Goal: Register for event/course

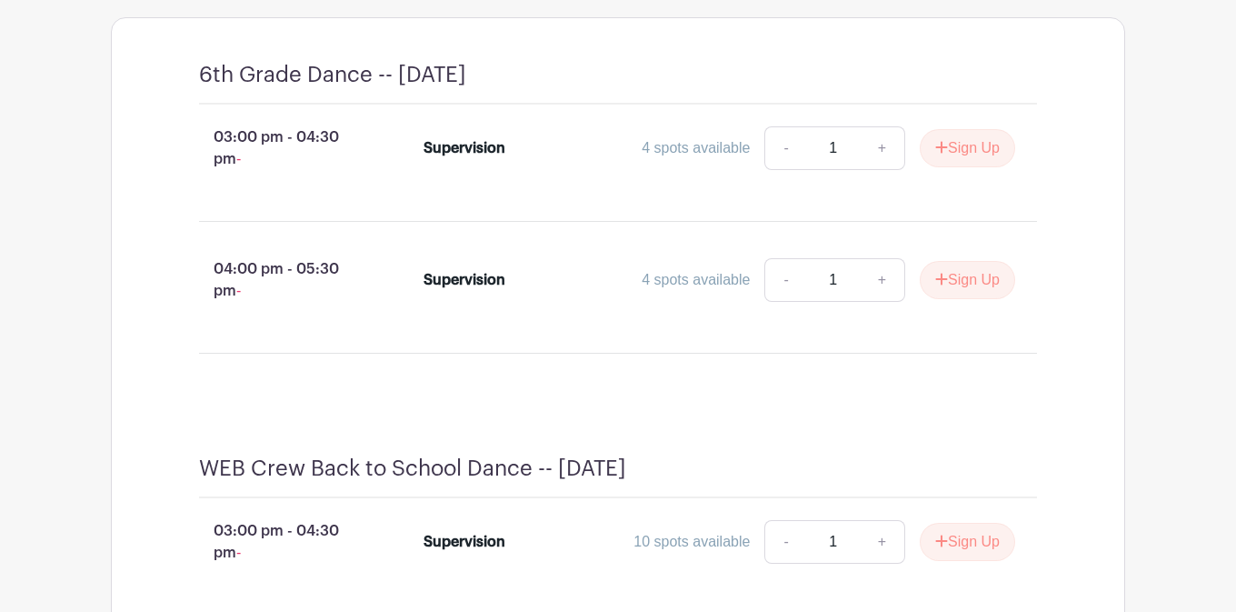
scroll to position [843, 0]
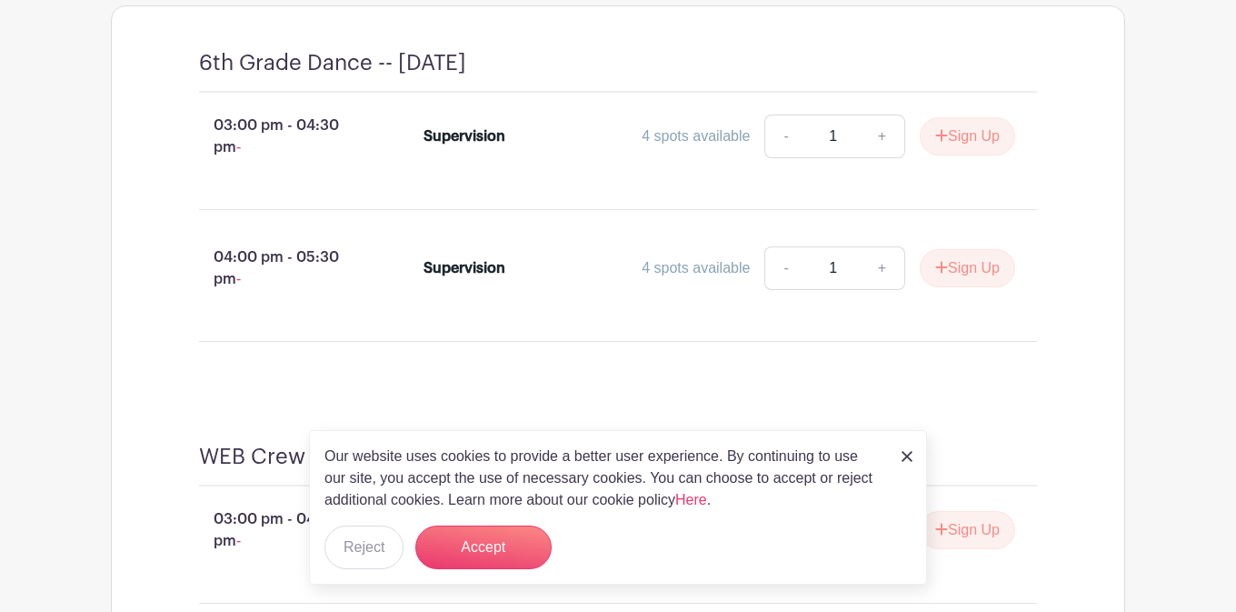
click at [906, 453] on img at bounding box center [907, 456] width 11 height 11
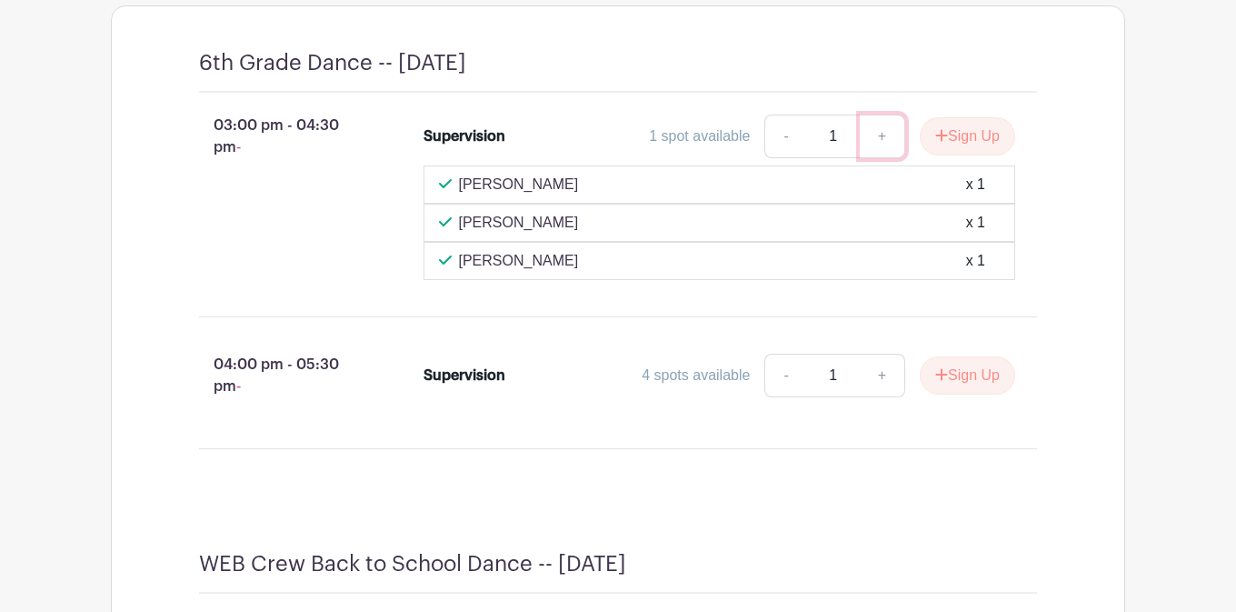
click at [882, 125] on link "+" at bounding box center [882, 137] width 45 height 44
click at [956, 133] on button "Sign Up" at bounding box center [967, 136] width 95 height 38
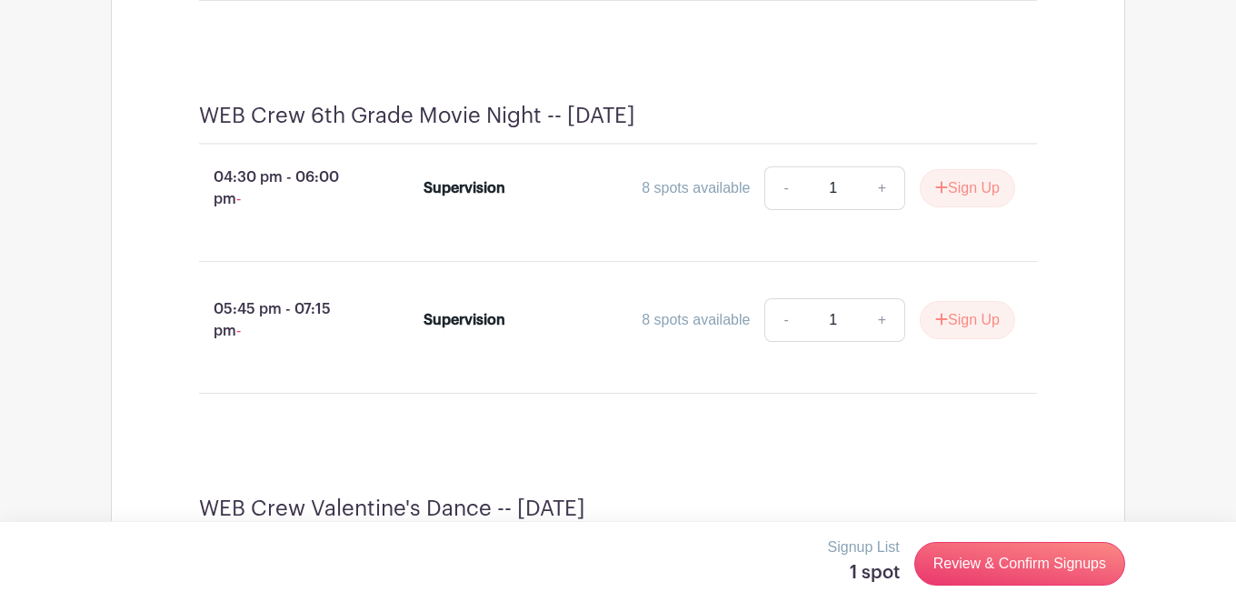
scroll to position [3305, 0]
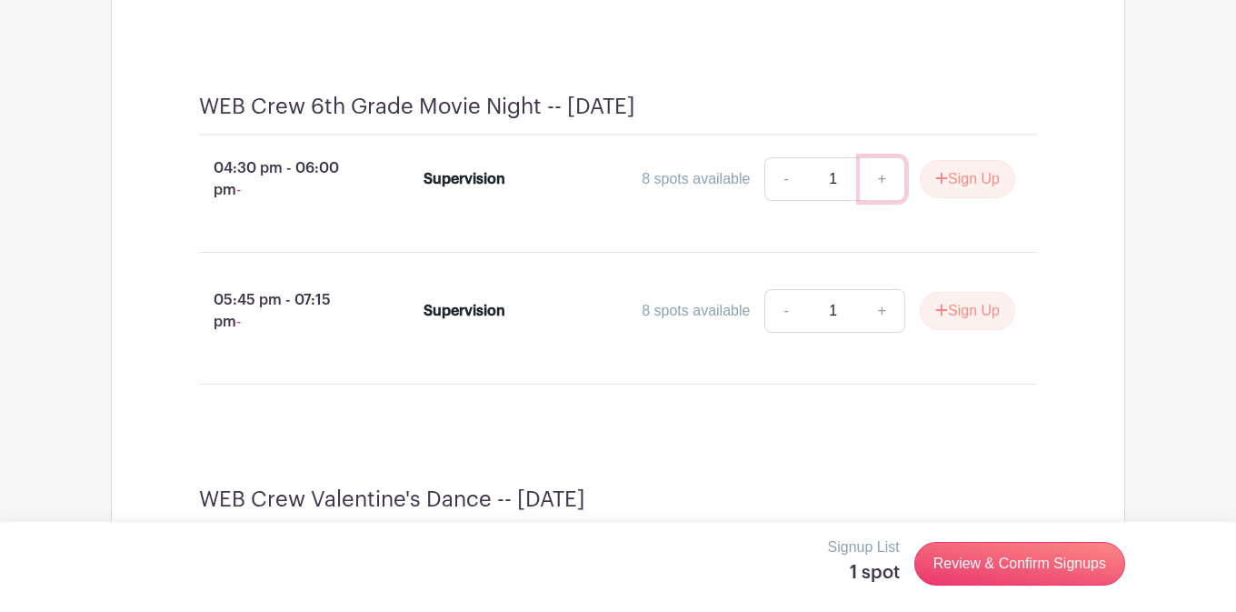
click at [886, 201] on link "+" at bounding box center [882, 179] width 45 height 44
click at [779, 201] on link "-" at bounding box center [786, 179] width 42 height 44
type input "1"
click at [986, 199] on button "Sign Up" at bounding box center [967, 180] width 95 height 38
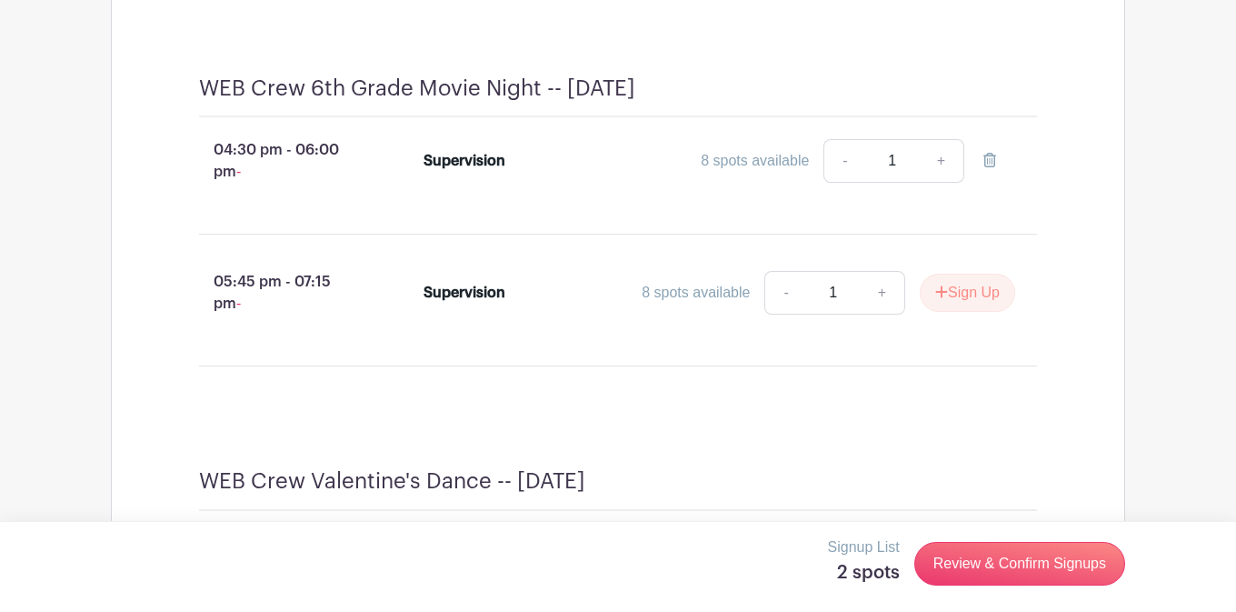
scroll to position [3392, 0]
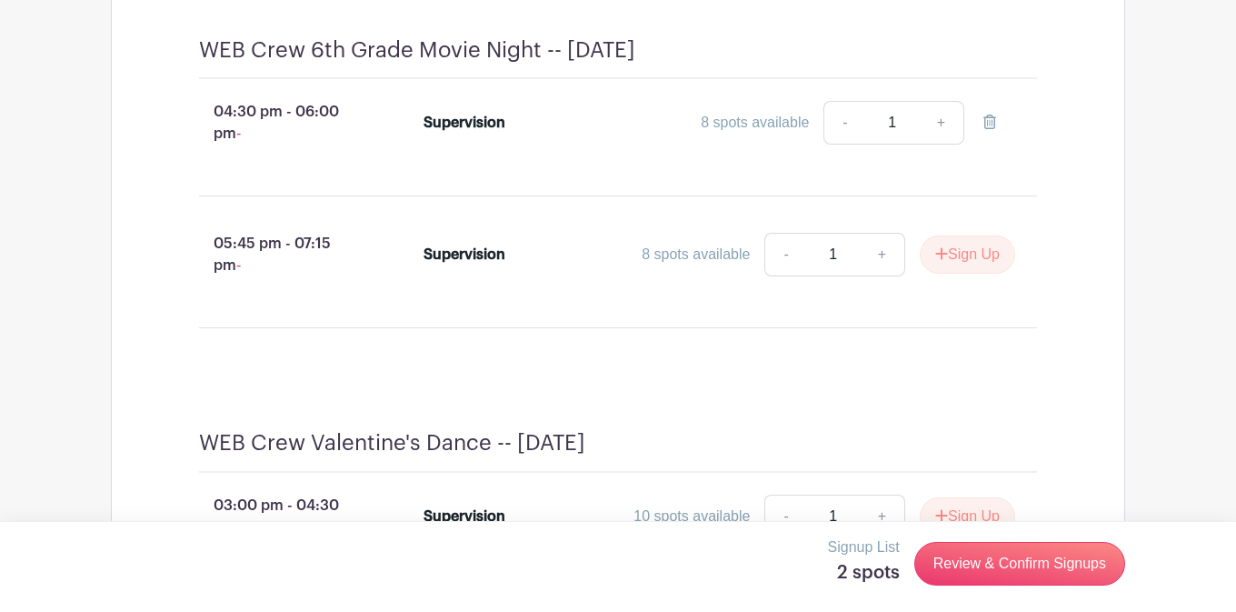
click at [1016, 539] on div "Signup List 2 spots Review & Confirm Signups" at bounding box center [618, 563] width 1015 height 55
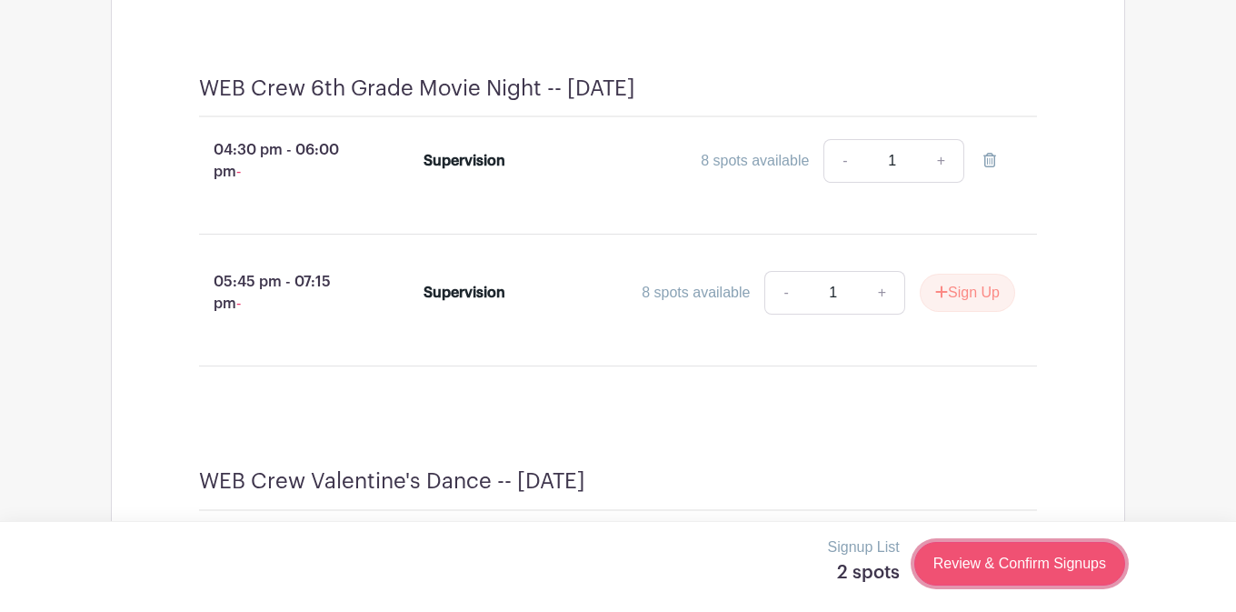
click at [1009, 566] on link "Review & Confirm Signups" at bounding box center [1020, 564] width 211 height 44
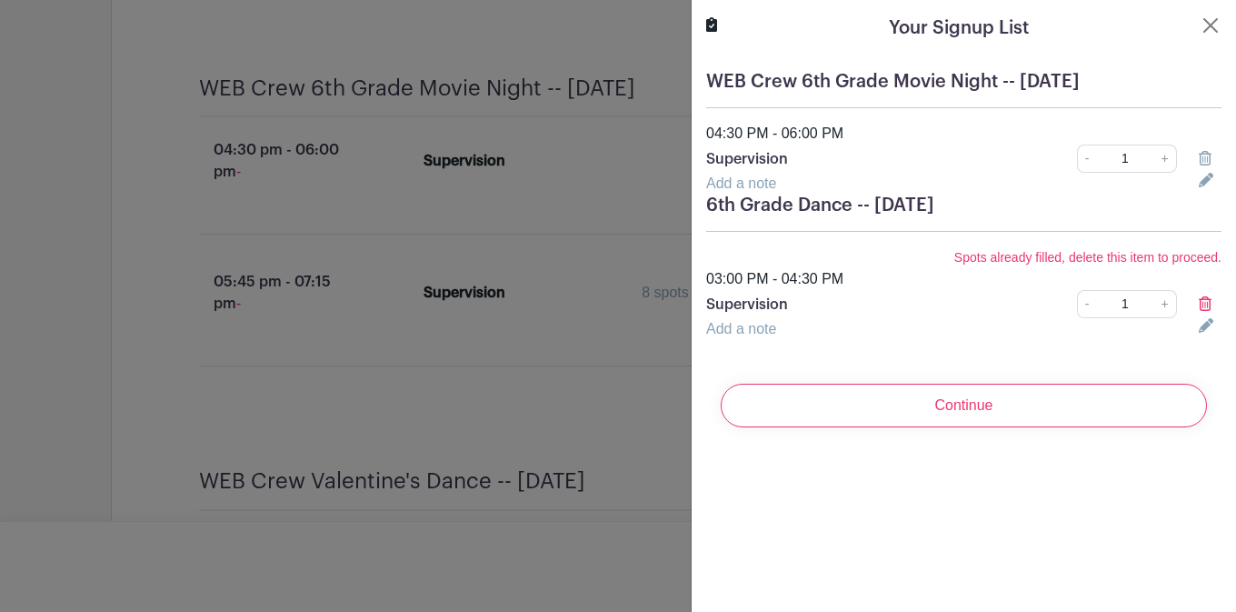
click at [1050, 299] on icon at bounding box center [1205, 303] width 13 height 15
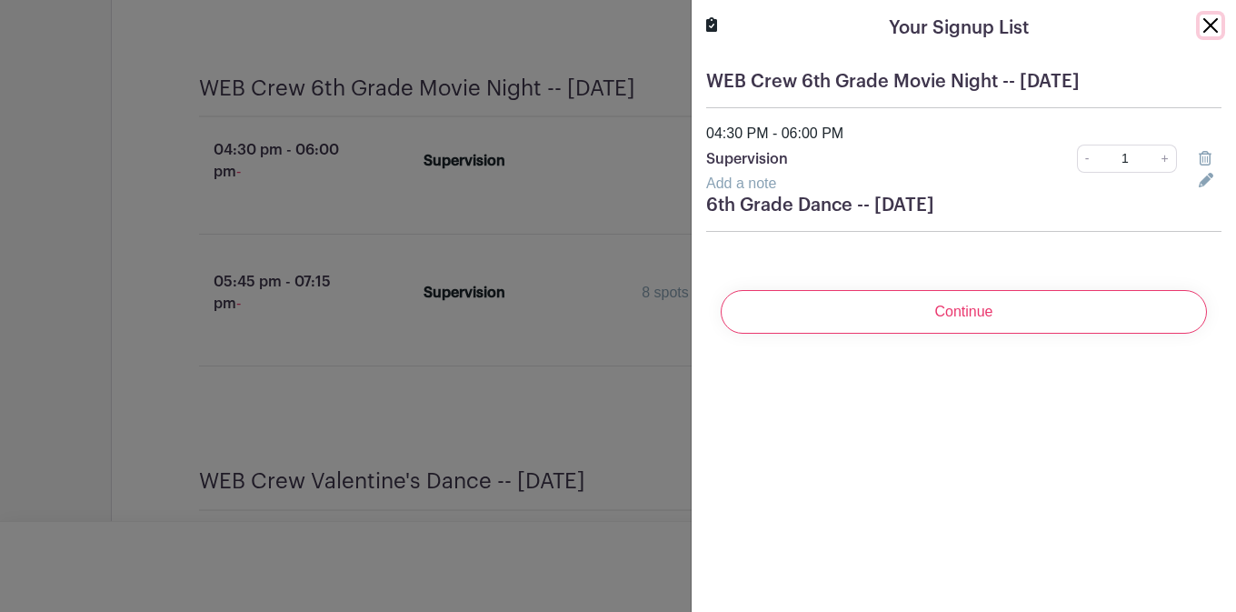
click at [1050, 16] on button "Close" at bounding box center [1211, 26] width 22 height 22
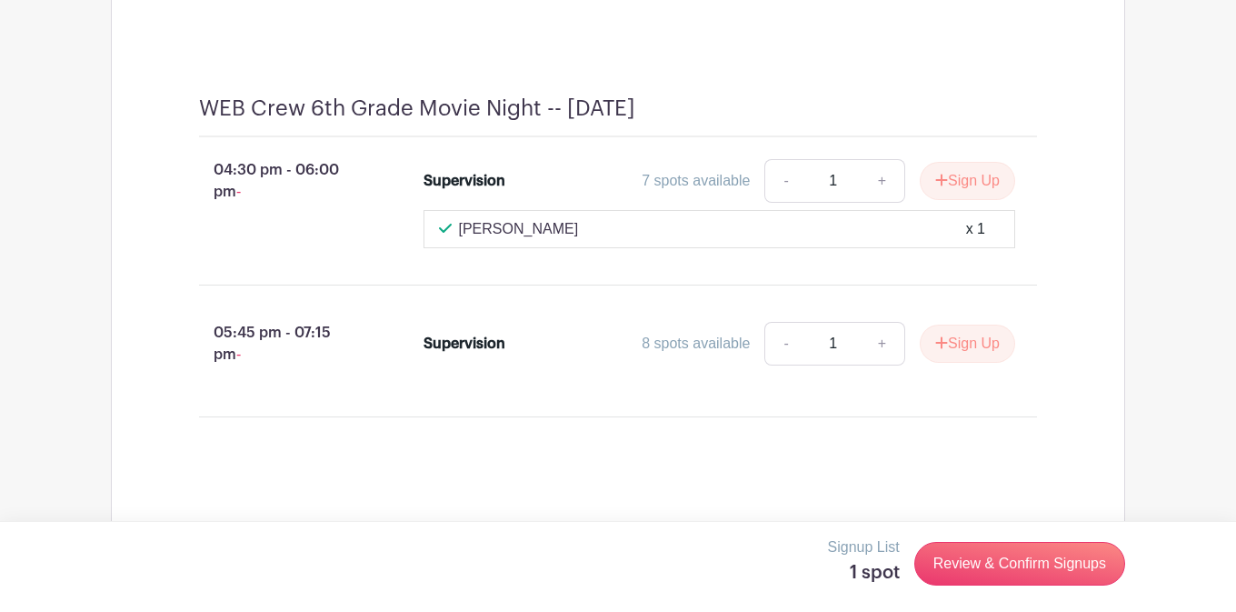
scroll to position [3955, 0]
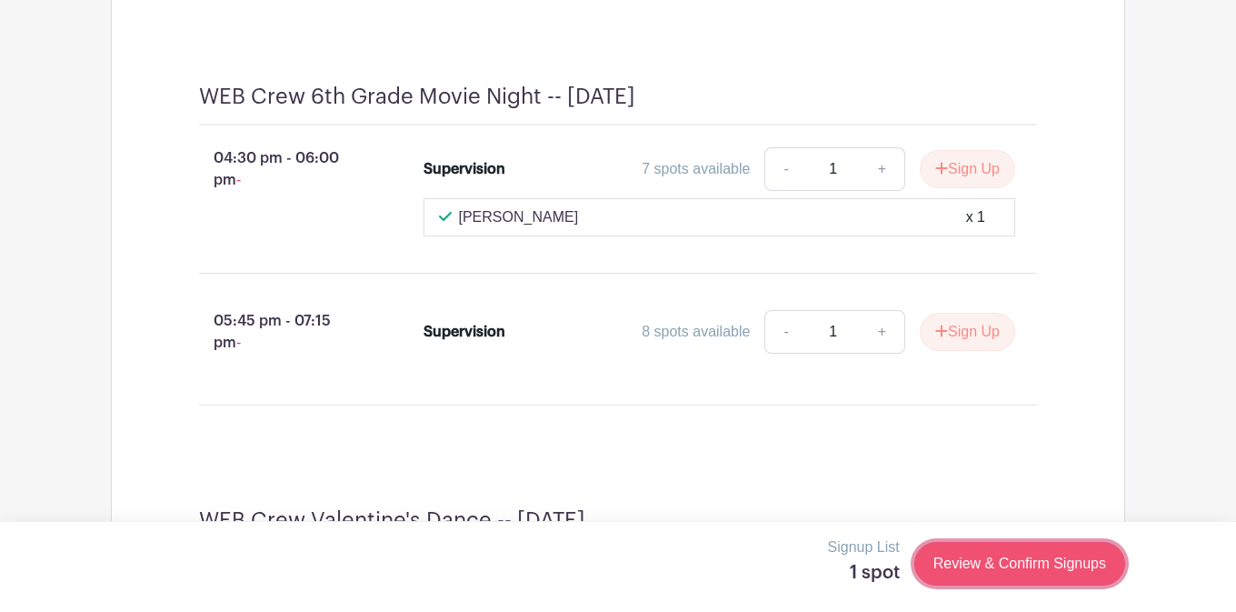
click at [1009, 569] on link "Review & Confirm Signups" at bounding box center [1020, 564] width 211 height 44
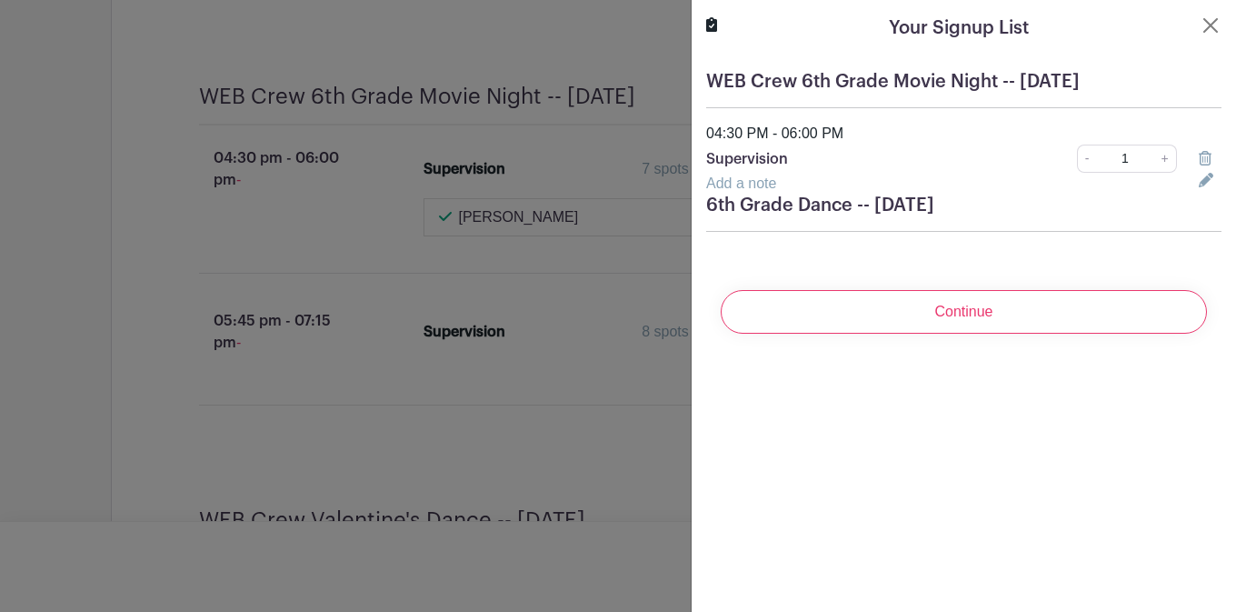
scroll to position [3988, 0]
click at [1050, 26] on button "Close" at bounding box center [1211, 26] width 22 height 22
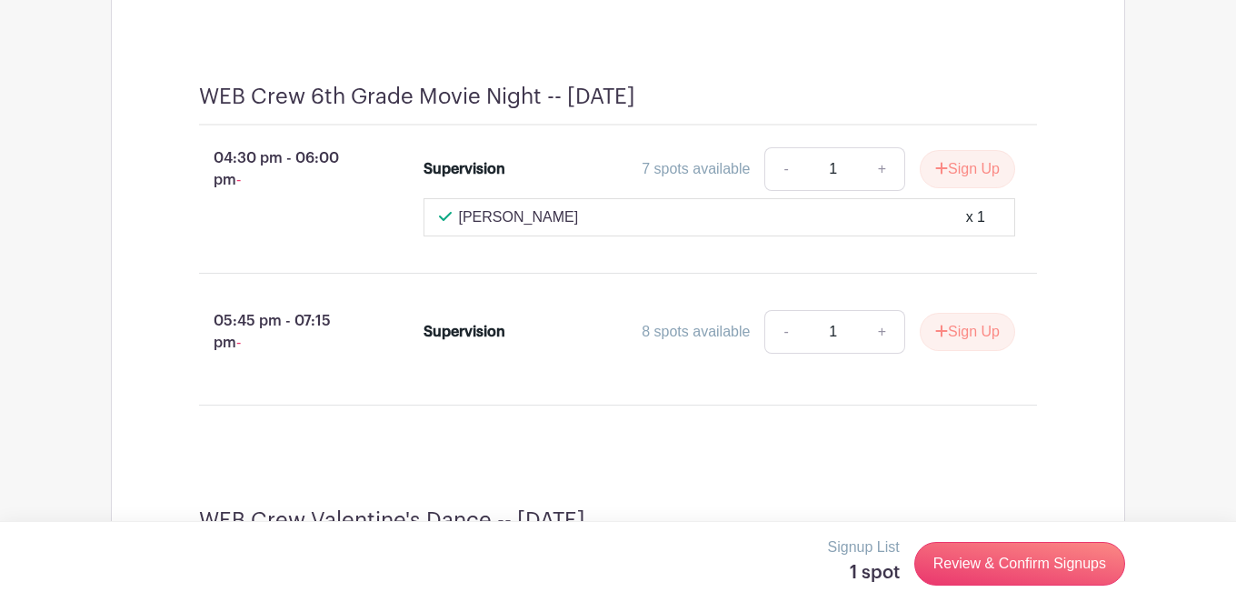
scroll to position [3983, 0]
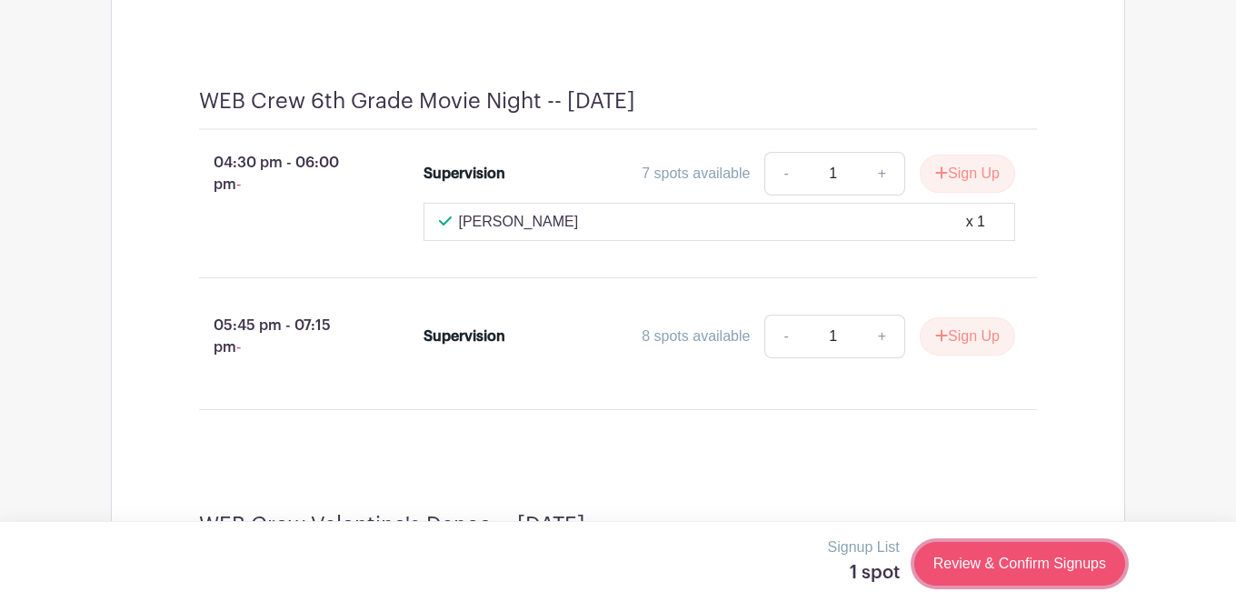
click at [982, 575] on link "Review & Confirm Signups" at bounding box center [1020, 564] width 211 height 44
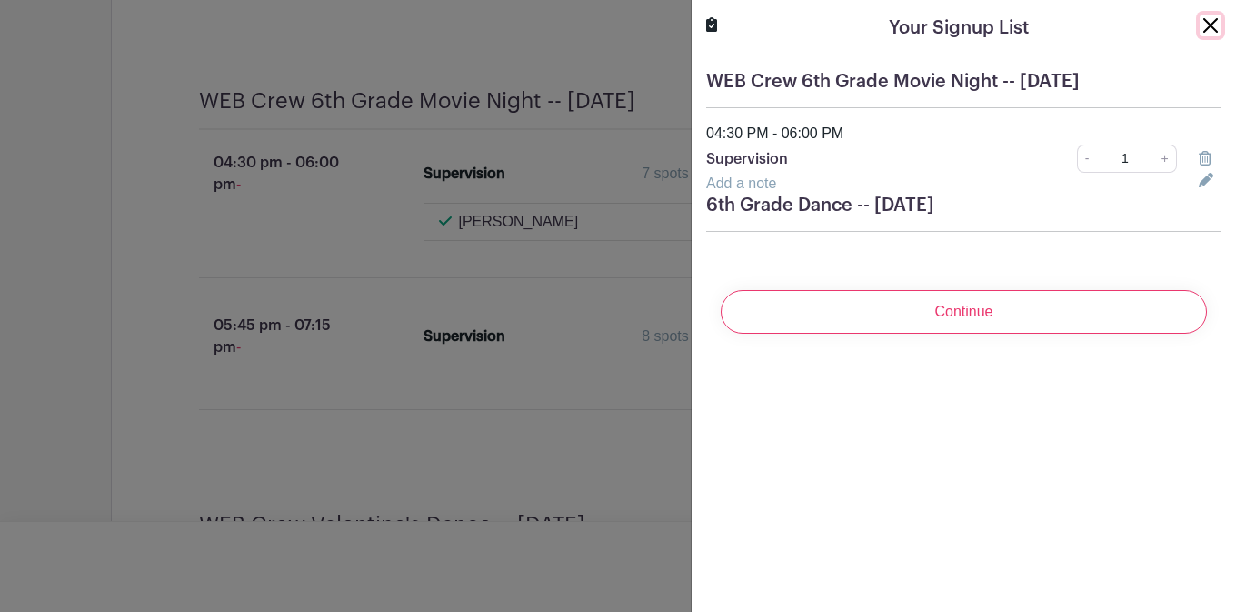
click at [1050, 32] on button "Close" at bounding box center [1211, 26] width 22 height 22
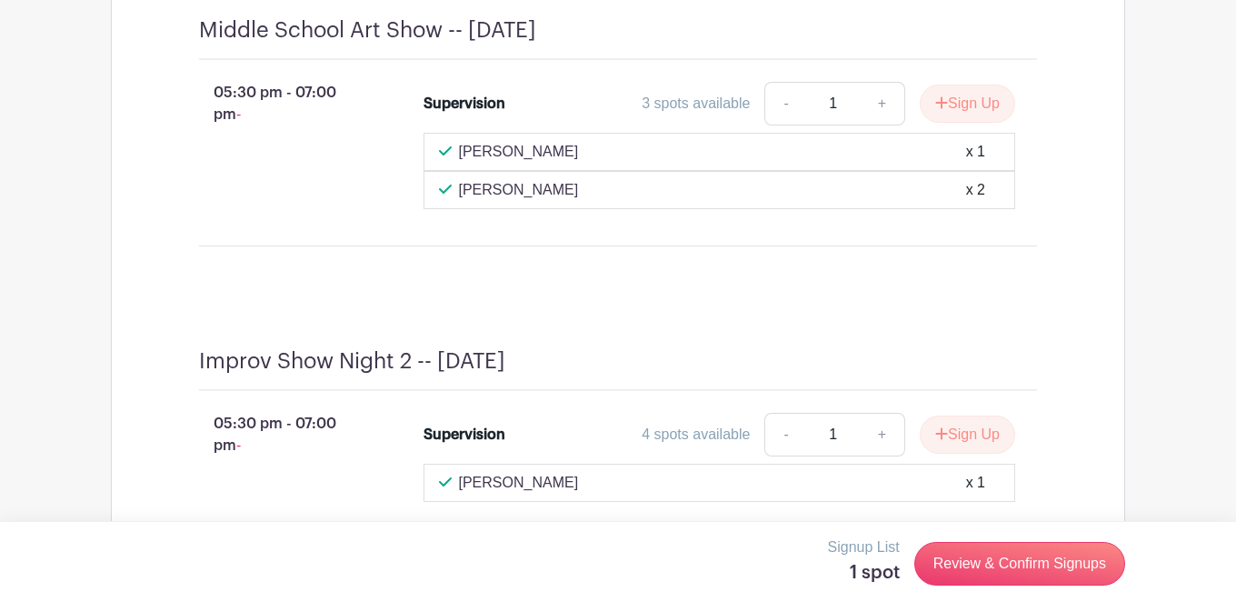
scroll to position [5553, 0]
click at [888, 125] on link "+" at bounding box center [882, 104] width 45 height 44
click at [772, 125] on link "-" at bounding box center [786, 104] width 42 height 44
type input "1"
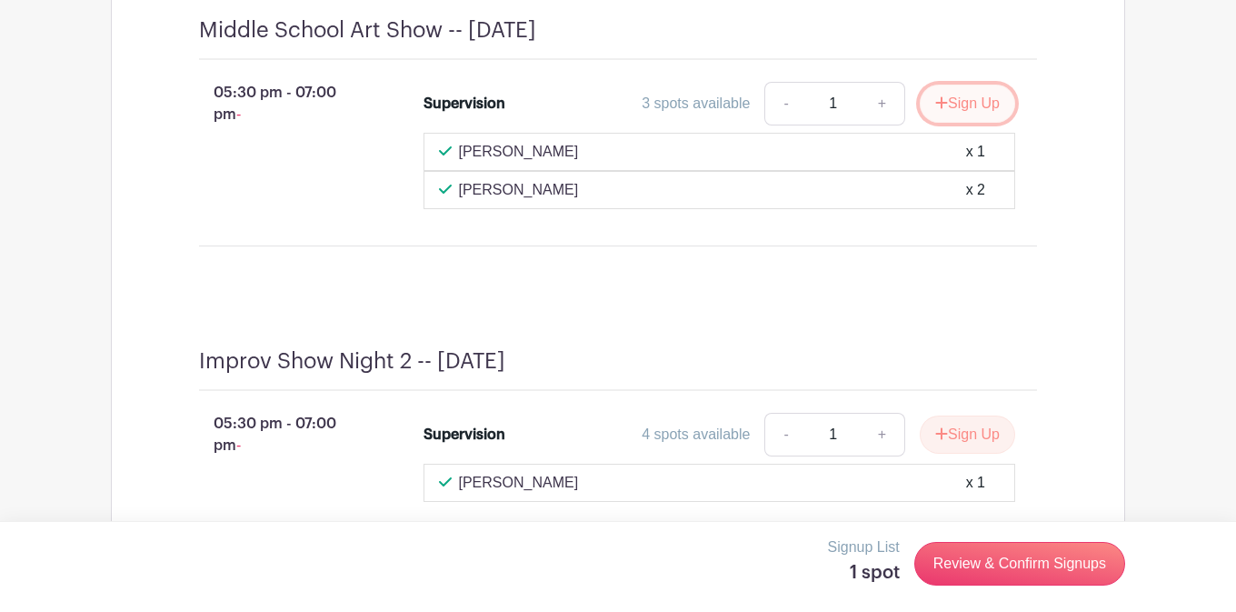
click at [955, 123] on button "Sign Up" at bounding box center [967, 104] width 95 height 38
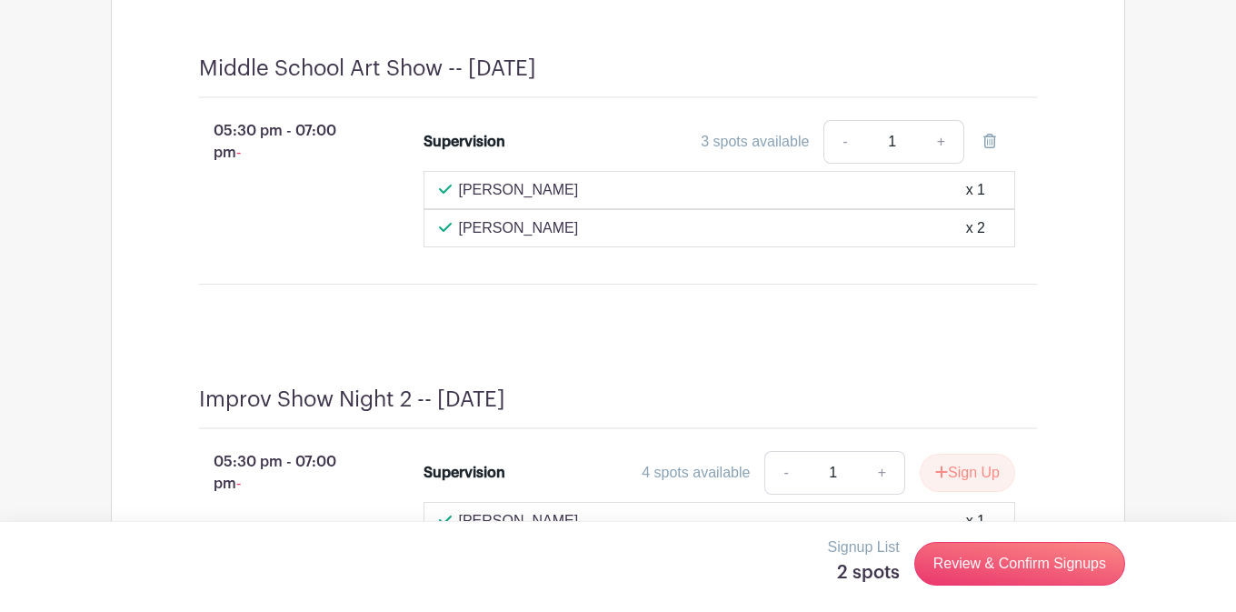
scroll to position [5630, 0]
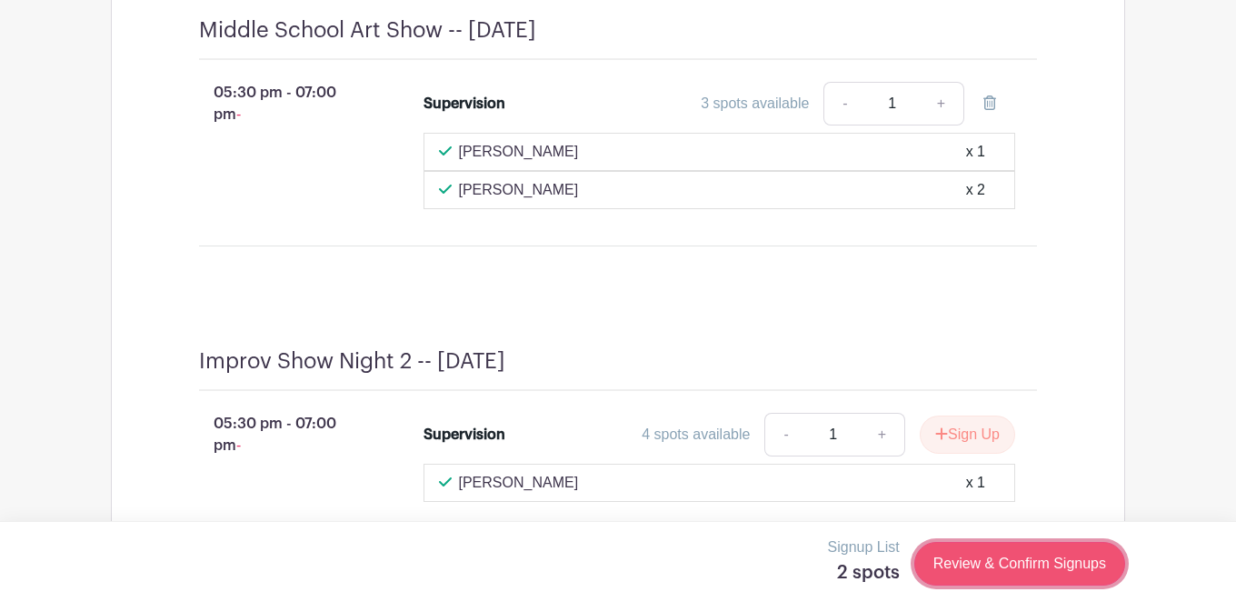
click at [997, 579] on link "Review & Confirm Signups" at bounding box center [1020, 564] width 211 height 44
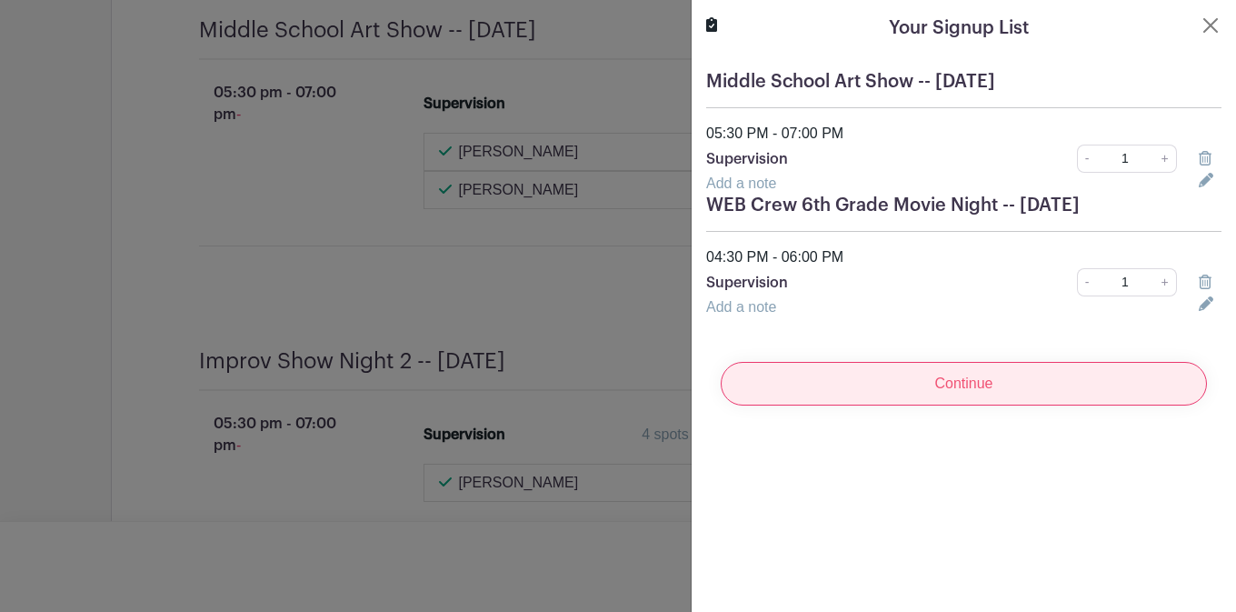
scroll to position [5698, 0]
click at [924, 379] on input "Continue" at bounding box center [964, 384] width 486 height 44
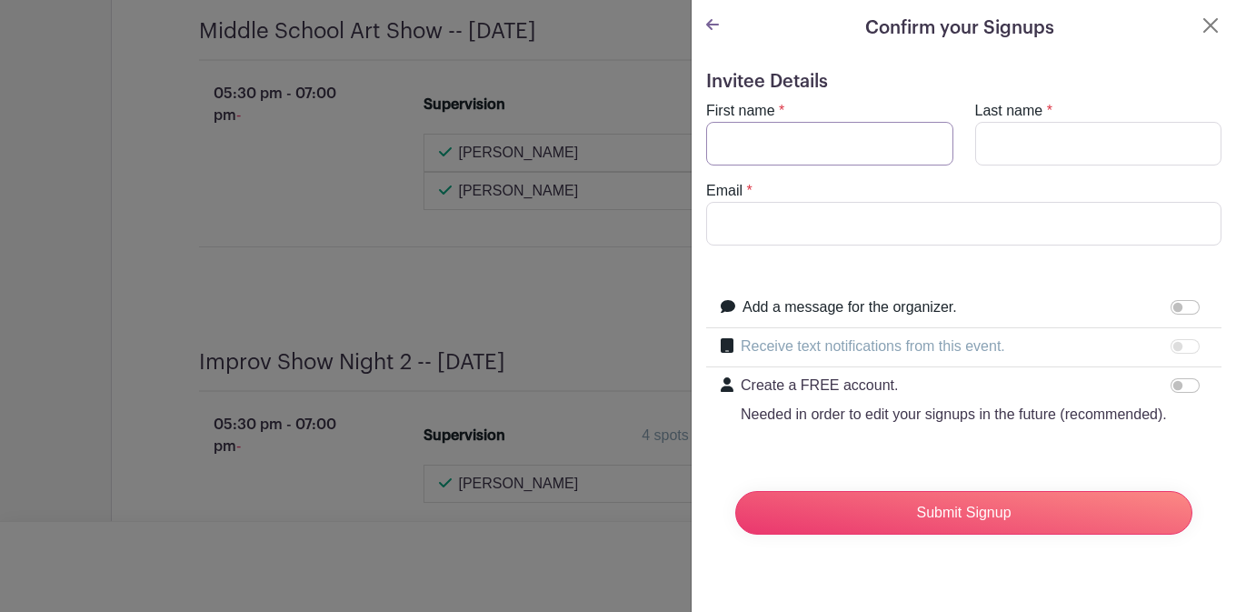
click at [781, 135] on input "First name" at bounding box center [829, 144] width 247 height 44
type input "Alyssa"
type input "[PERSON_NAME]"
click at [720, 212] on input "Email" at bounding box center [964, 224] width 516 height 44
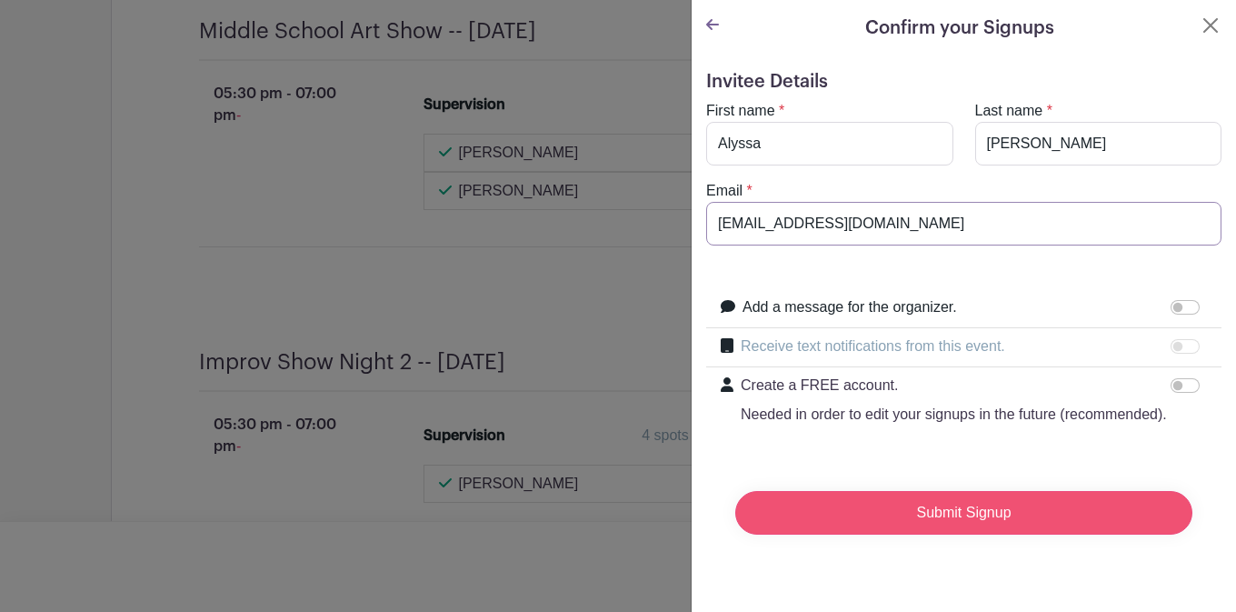
type input "[EMAIL_ADDRESS][DOMAIN_NAME]"
click at [949, 510] on input "Submit Signup" at bounding box center [964, 513] width 457 height 44
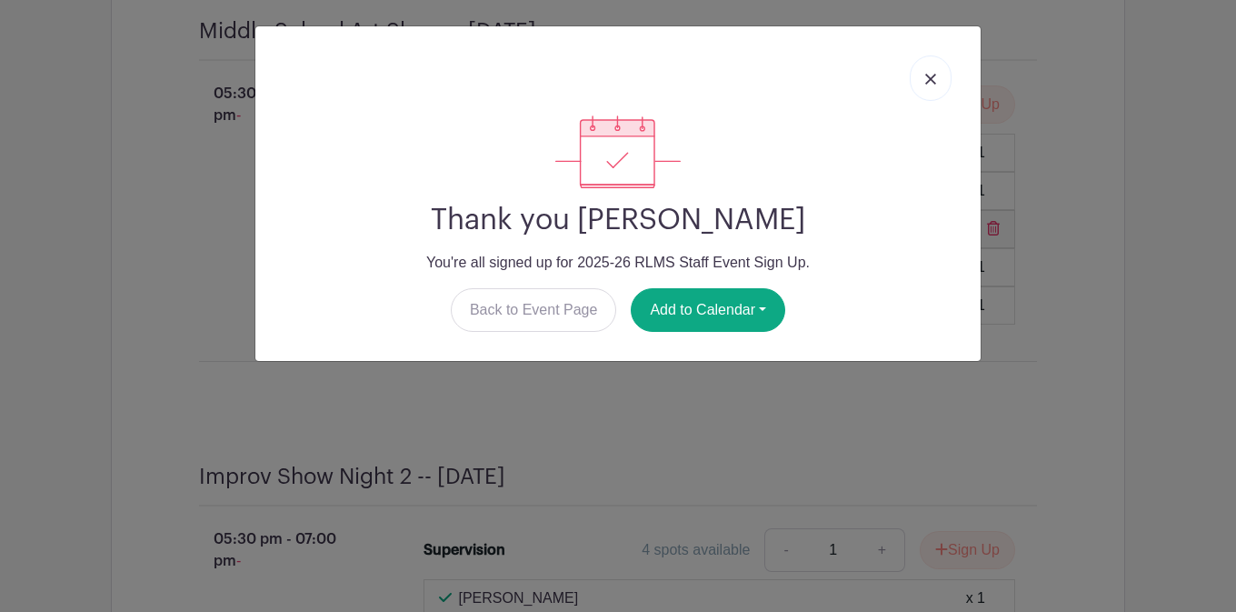
scroll to position [6036, 0]
